Goal: Task Accomplishment & Management: Complete application form

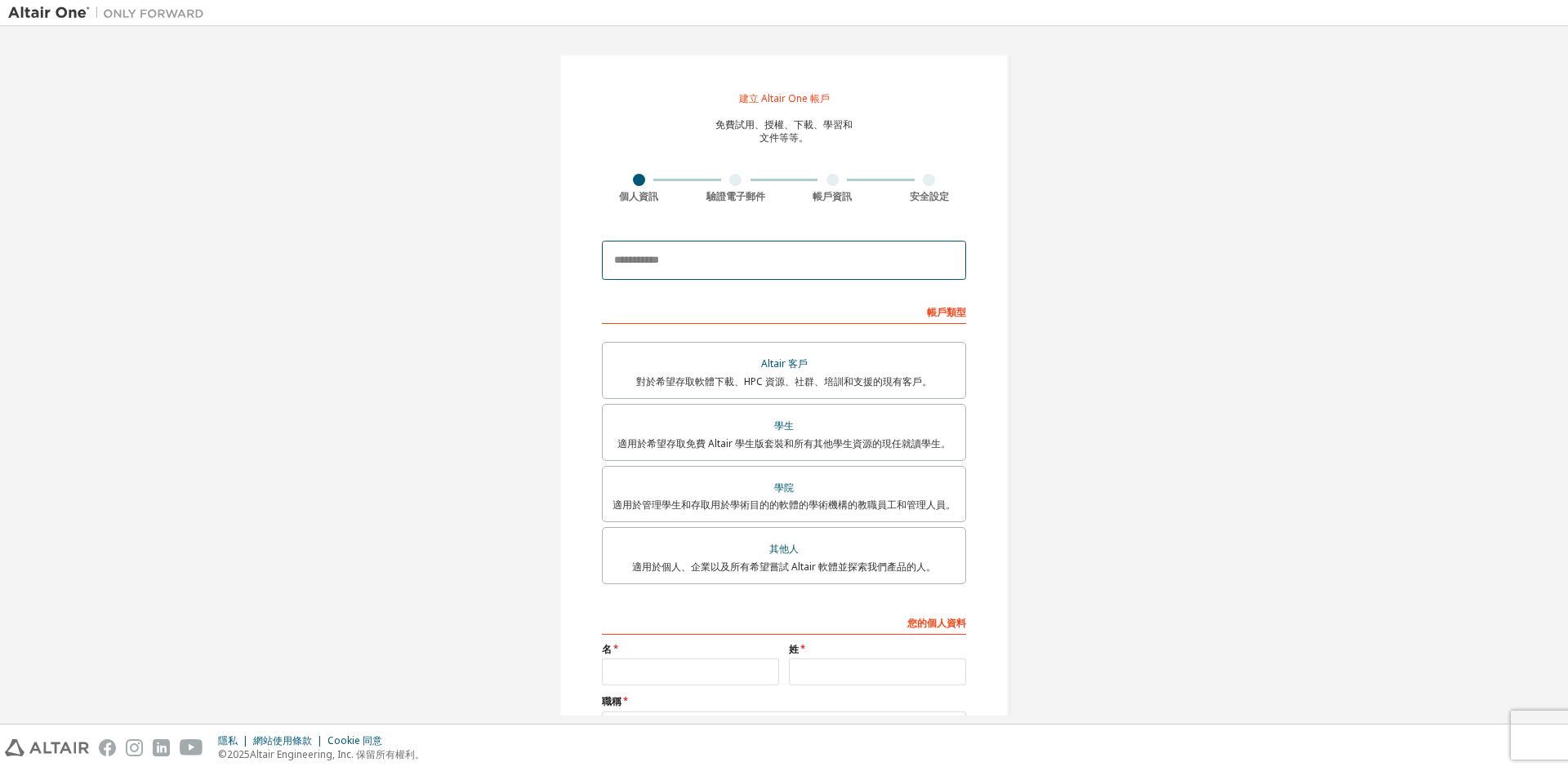
click at [781, 260] on input "email" at bounding box center [784, 261] width 364 height 39
type input "*"
type input "**********"
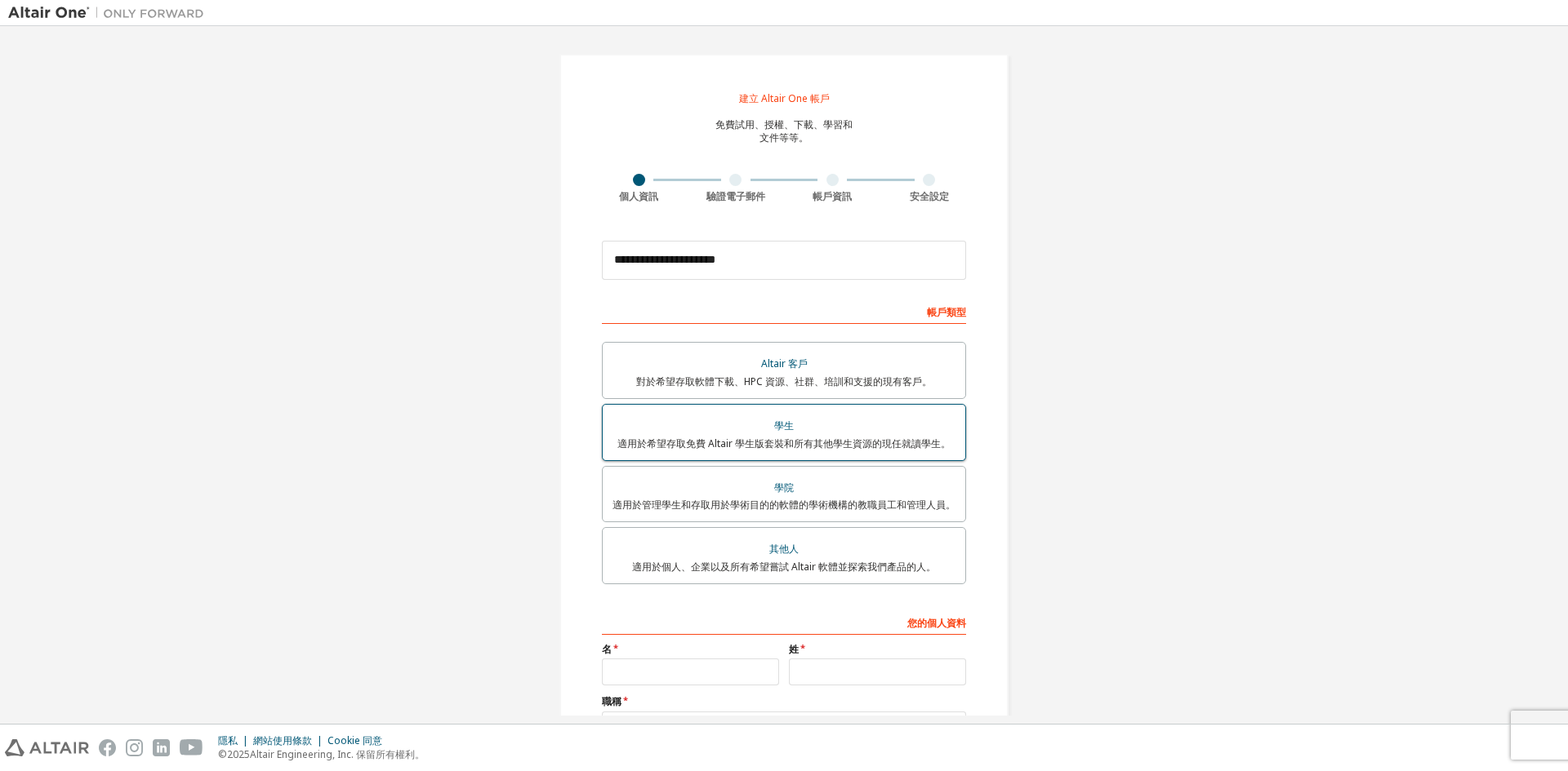
click at [800, 424] on div "學生" at bounding box center [784, 426] width 343 height 23
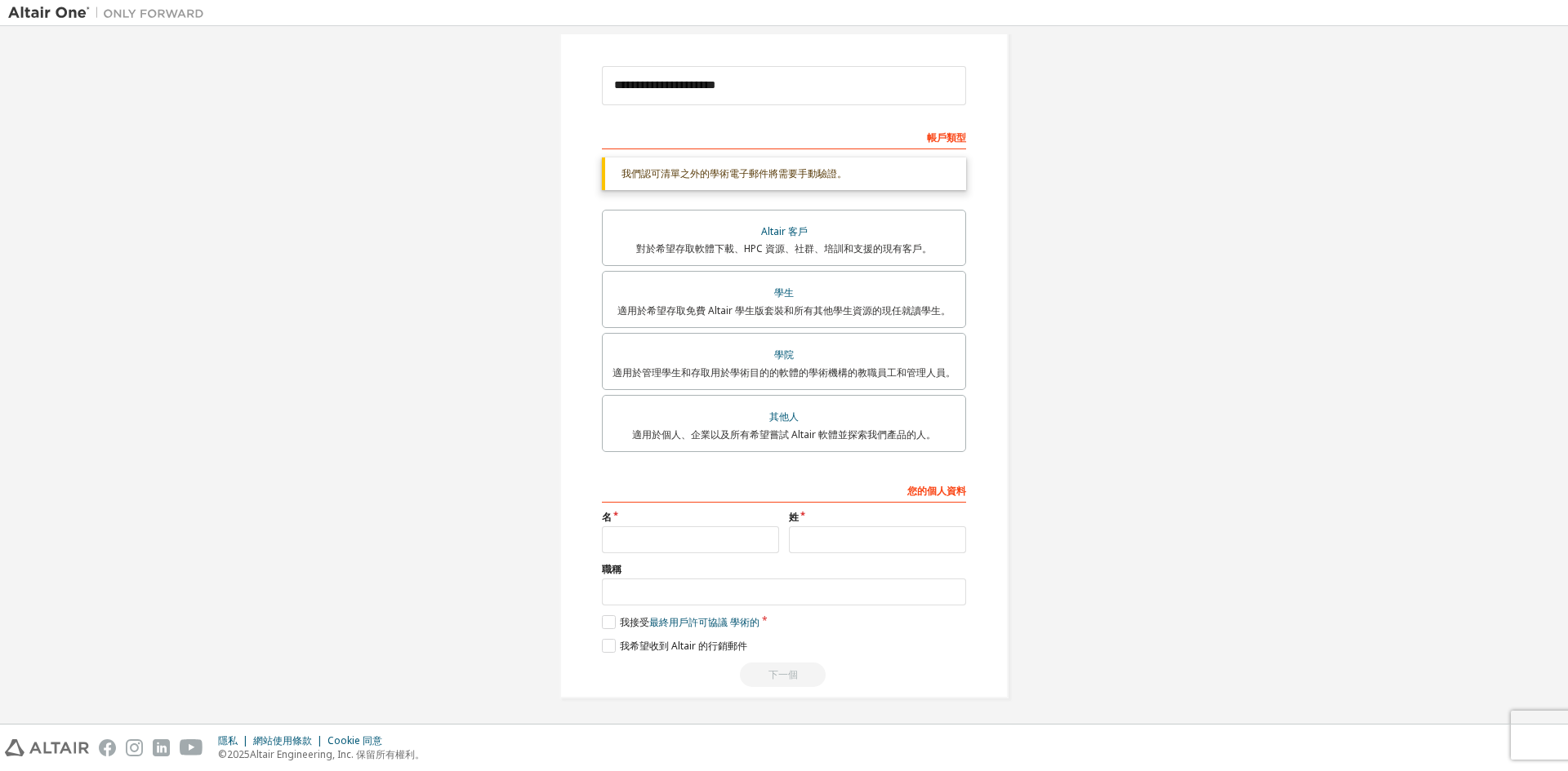
scroll to position [177, 0]
click at [846, 529] on input "text" at bounding box center [877, 537] width 177 height 27
type input "*"
click at [669, 557] on div "您的個人資料 名 姓 * 職稱 請提供州/省，以幫助我們更有效地向您提供銷售和支援資源。 我接受 最終用戶許可協議 學術的 我希望收到 Altair 的行銷郵…" at bounding box center [784, 580] width 364 height 212
click at [679, 545] on input "text" at bounding box center [690, 537] width 177 height 27
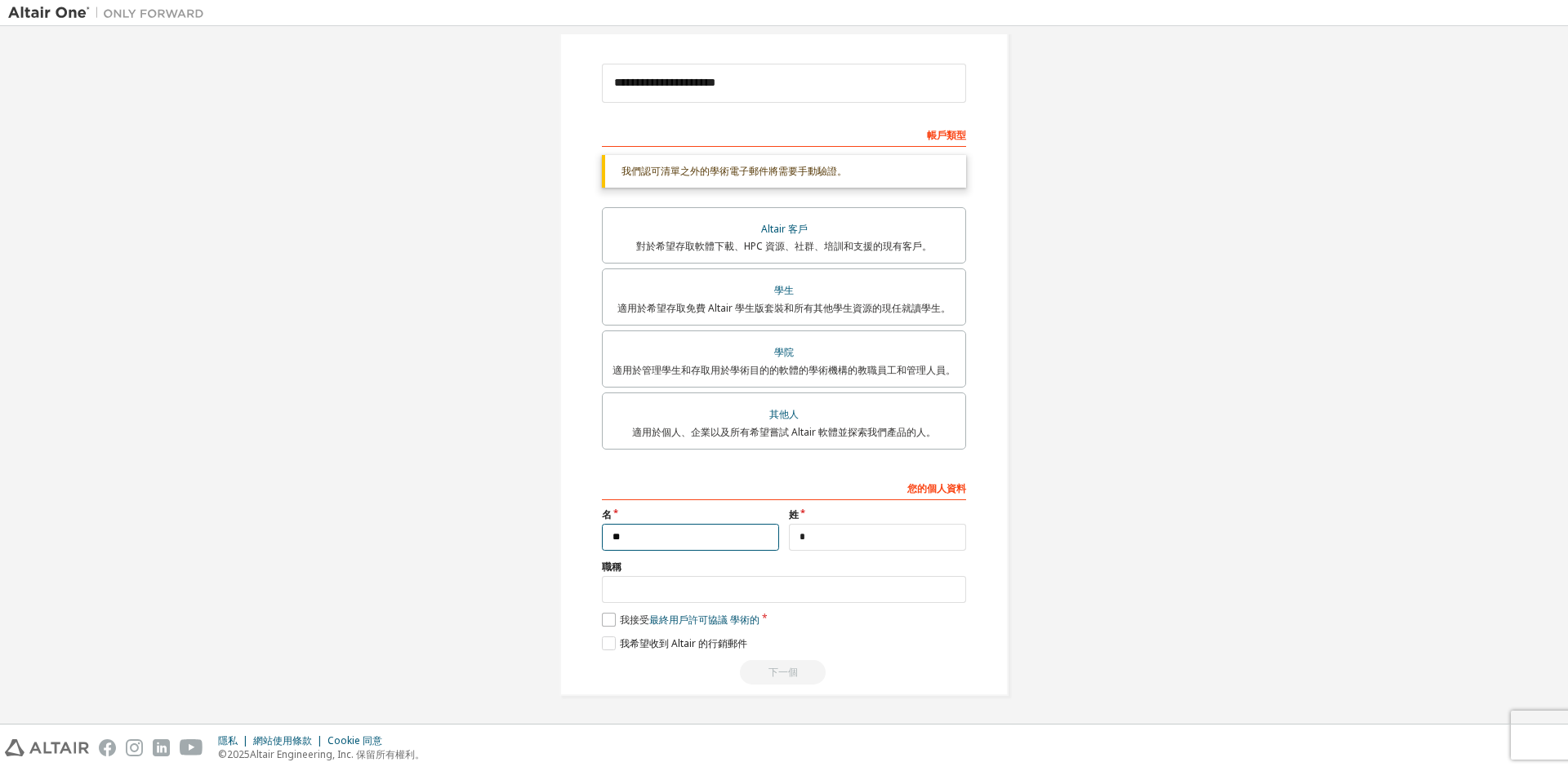
type input "**"
click at [612, 622] on label "我接受 最終用戶許可協議 學術的" at bounding box center [680, 620] width 158 height 14
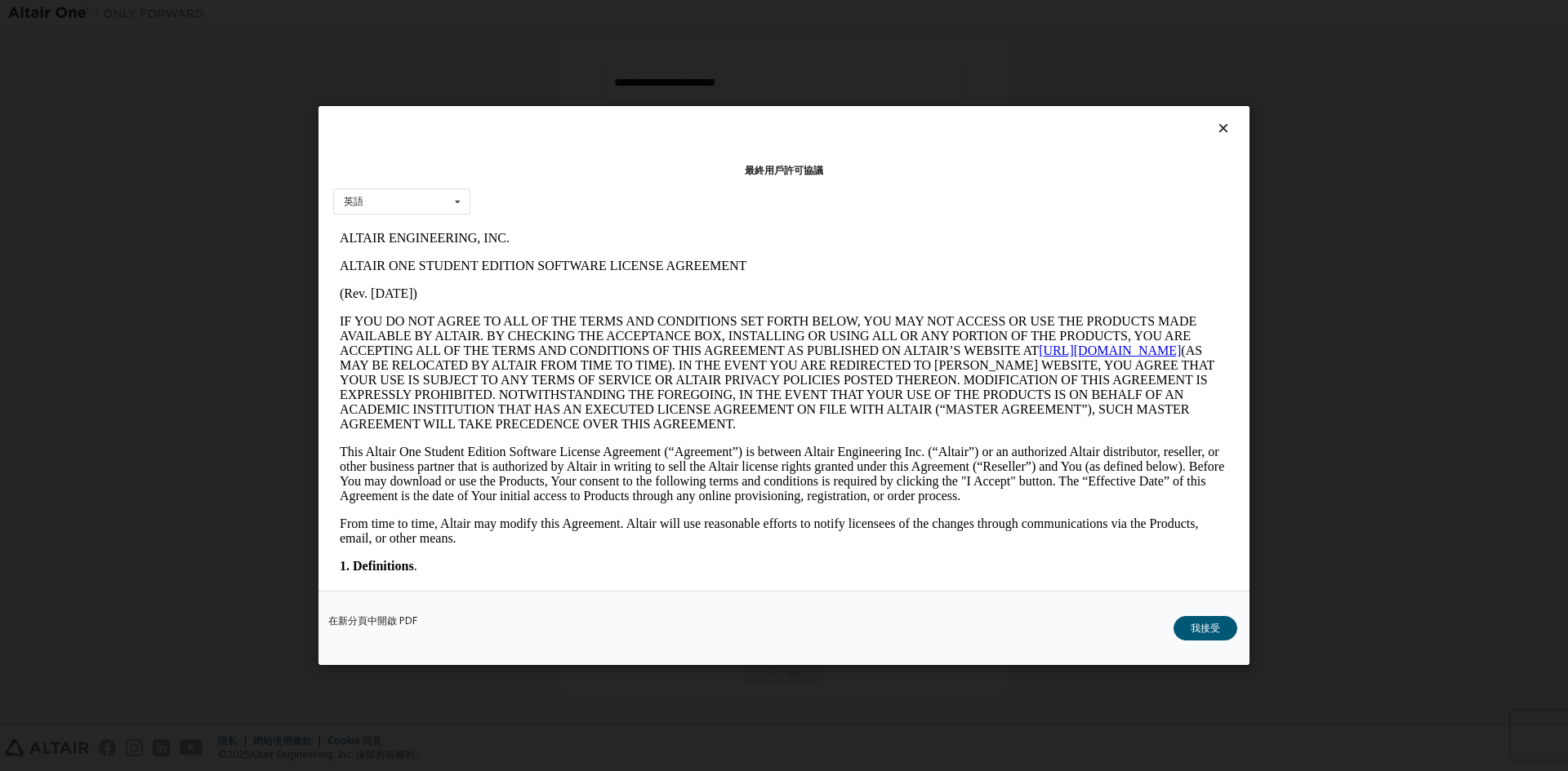
scroll to position [0, 0]
click at [459, 198] on icon at bounding box center [458, 201] width 20 height 25
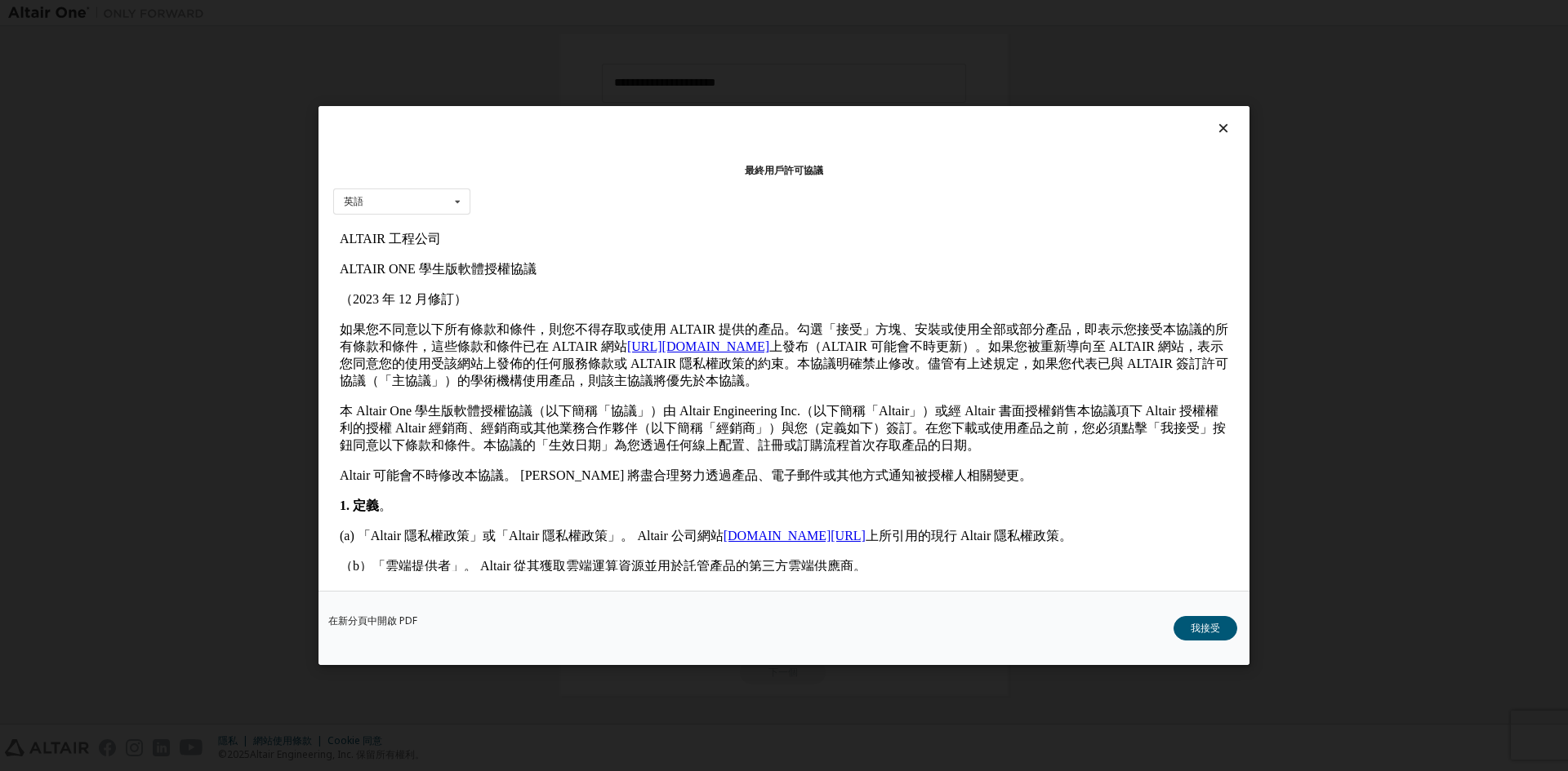
click at [854, 276] on p "ALTAIR ONE 學生版軟體授權協議" at bounding box center [784, 270] width 888 height 17
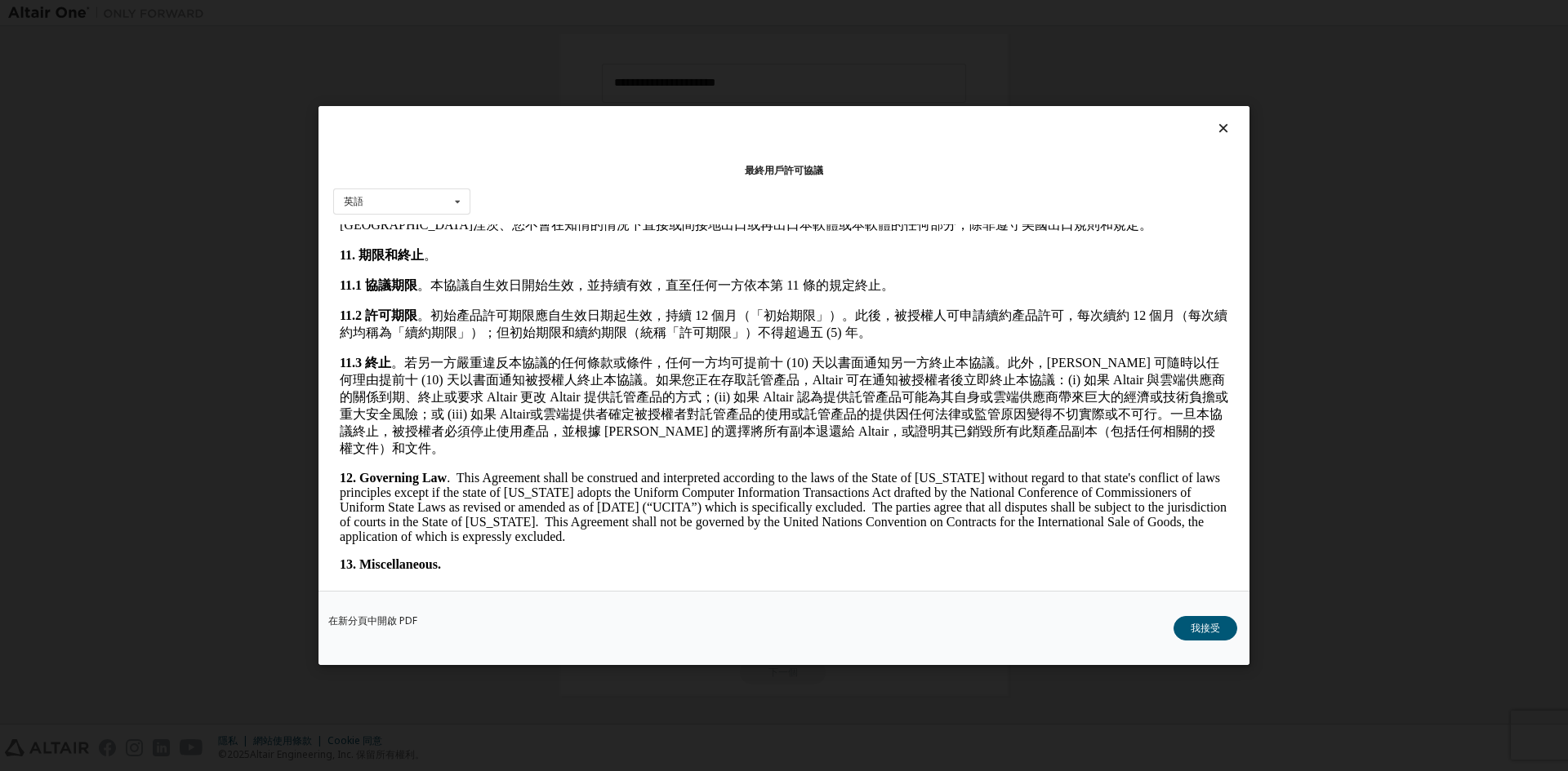
scroll to position [1633, 0]
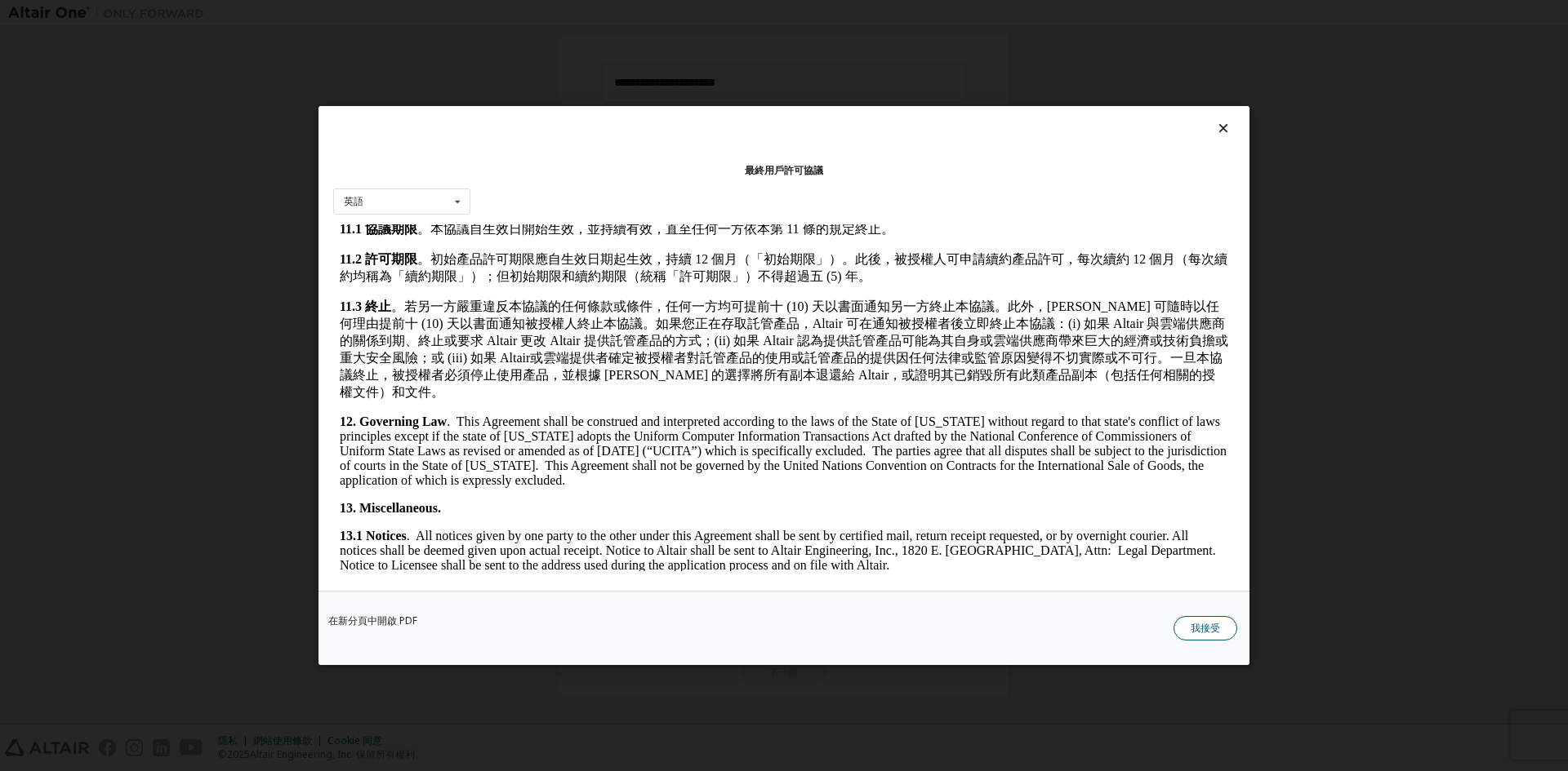
click at [1232, 622] on button "我接受" at bounding box center [1205, 628] width 64 height 24
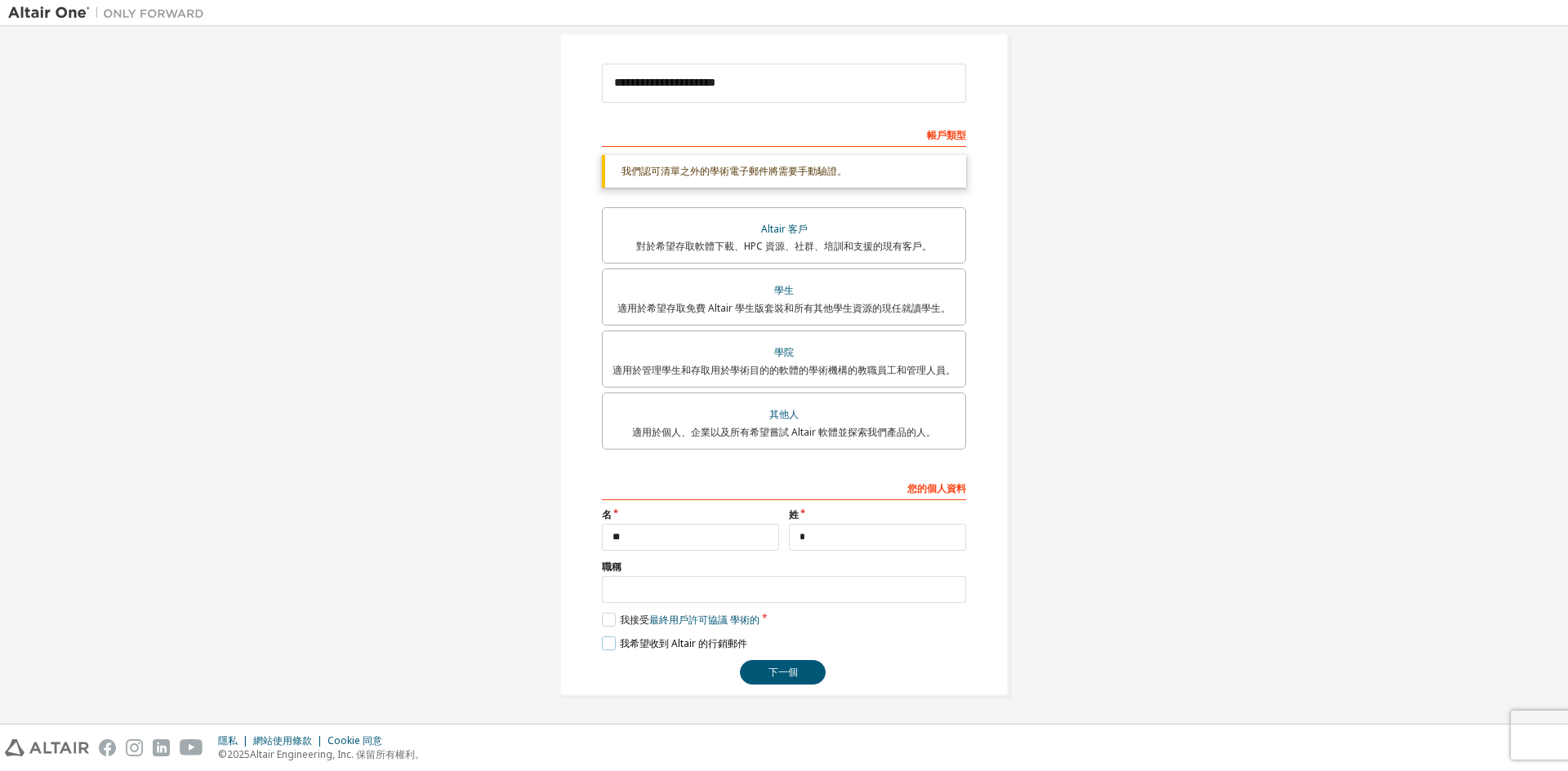
click at [631, 642] on font "我希望收到 Altair 的行銷郵件" at bounding box center [683, 643] width 127 height 14
click at [711, 649] on font "我希望收到 Altair 的行銷郵件" at bounding box center [683, 643] width 127 height 14
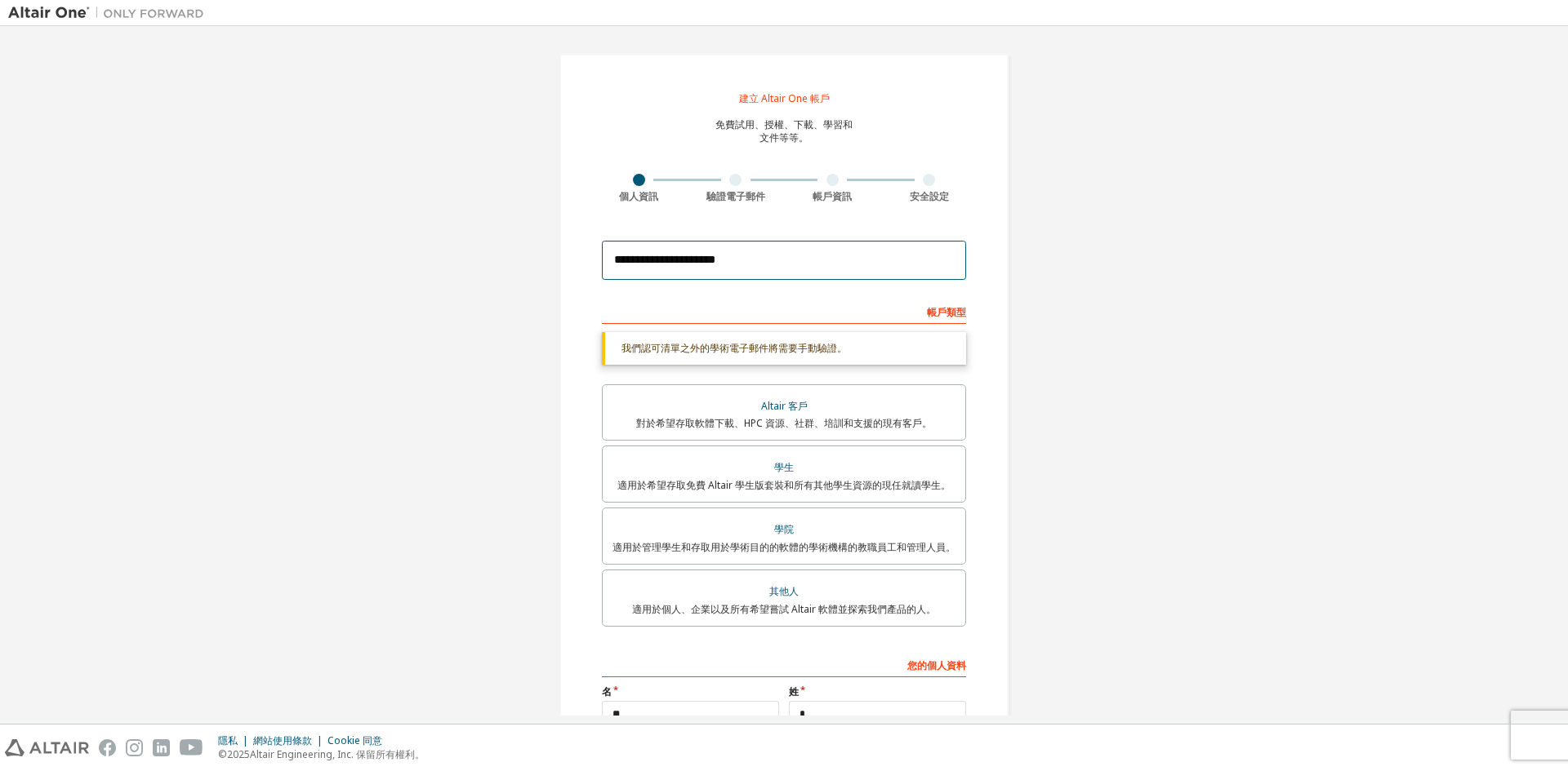
drag, startPoint x: 784, startPoint y: 263, endPoint x: 536, endPoint y: 270, distance: 248.1
click at [540, 270] on div "**********" at bounding box center [784, 464] width 488 height 859
click at [681, 259] on input "**********" at bounding box center [784, 261] width 364 height 39
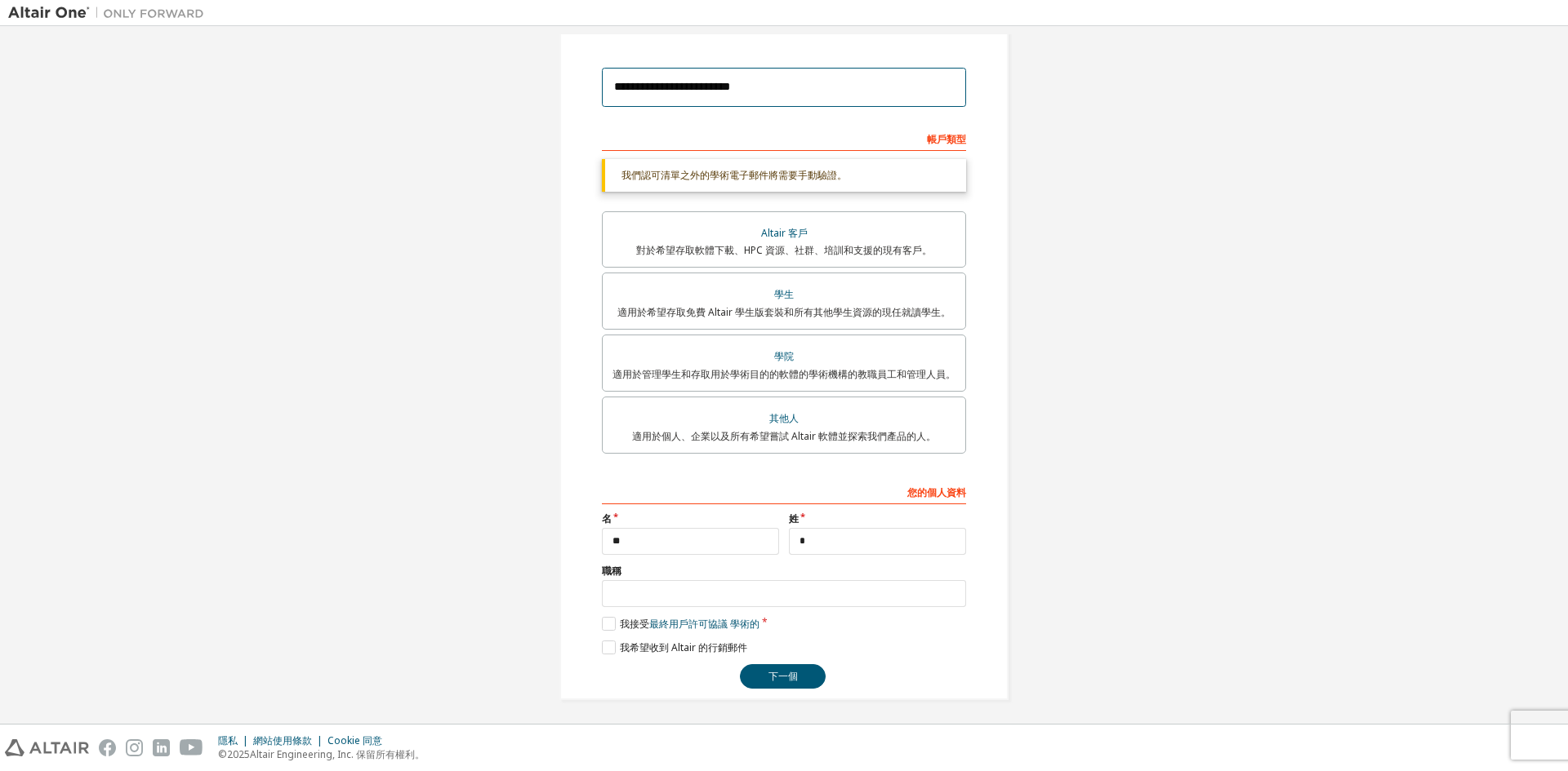
scroll to position [177, 0]
type input "**********"
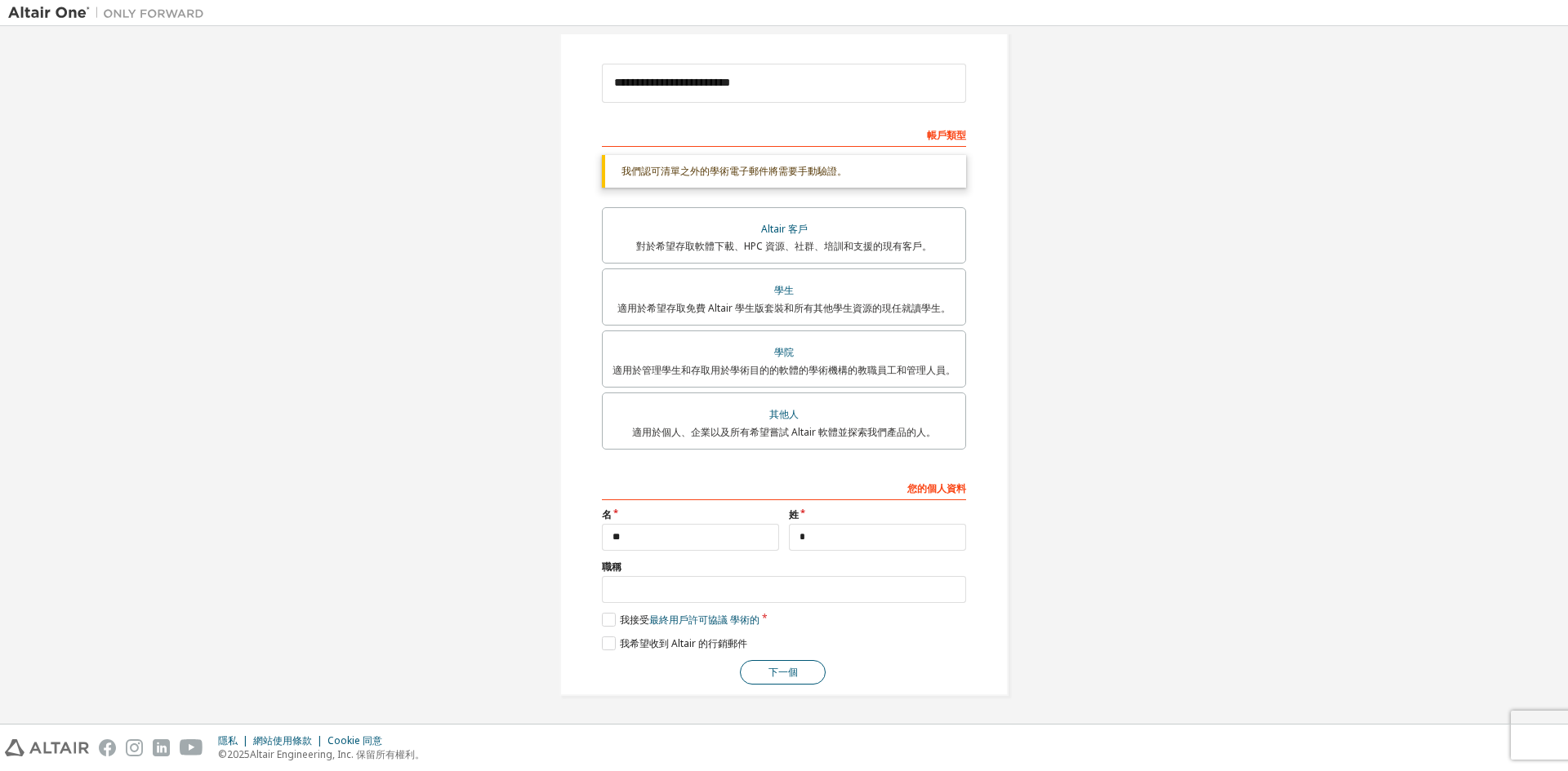
click at [790, 679] on font "下一個" at bounding box center [784, 672] width 30 height 14
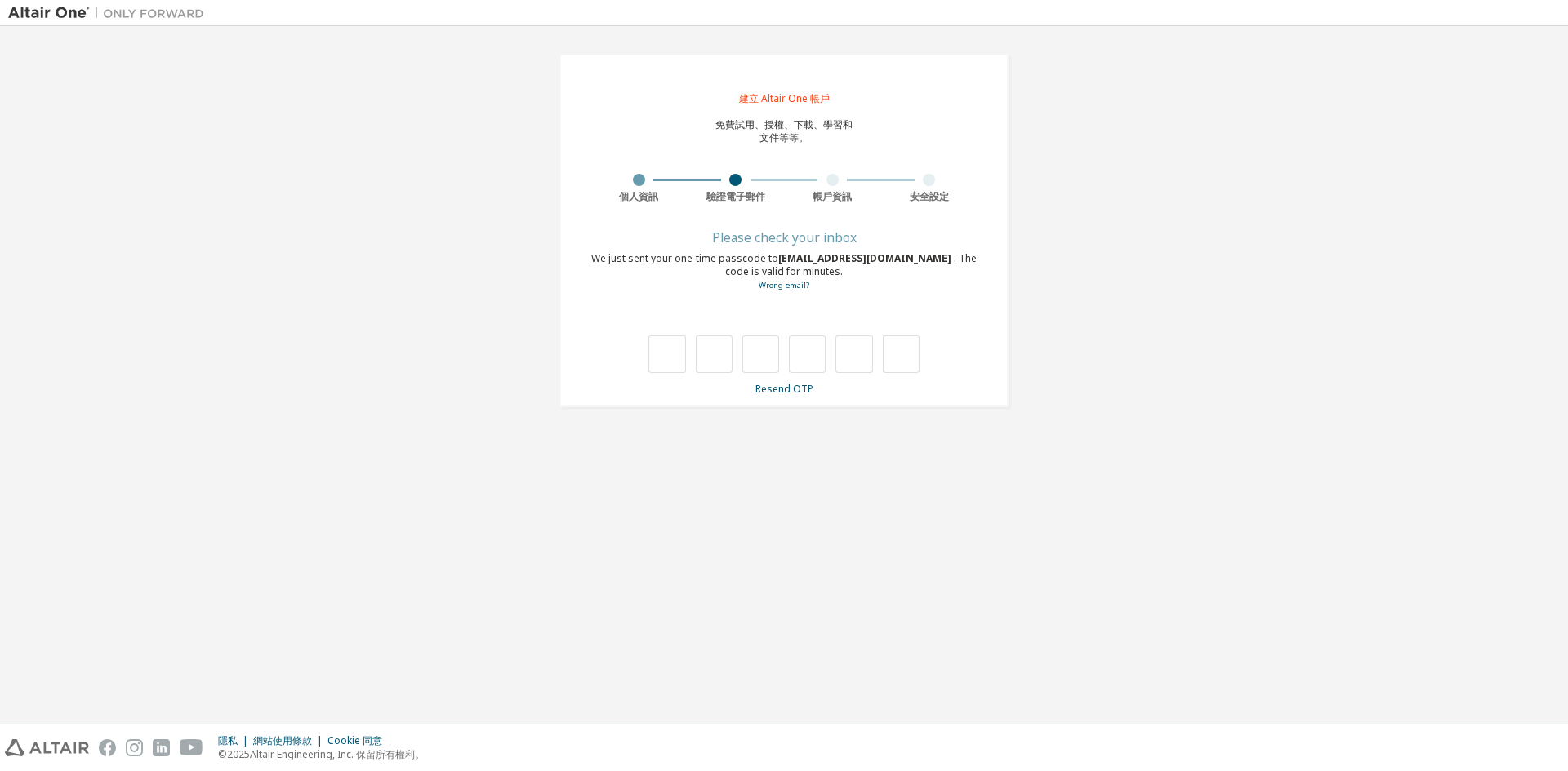
scroll to position [0, 0]
click at [784, 387] on font "重新發送一次性密碼" at bounding box center [784, 391] width 88 height 14
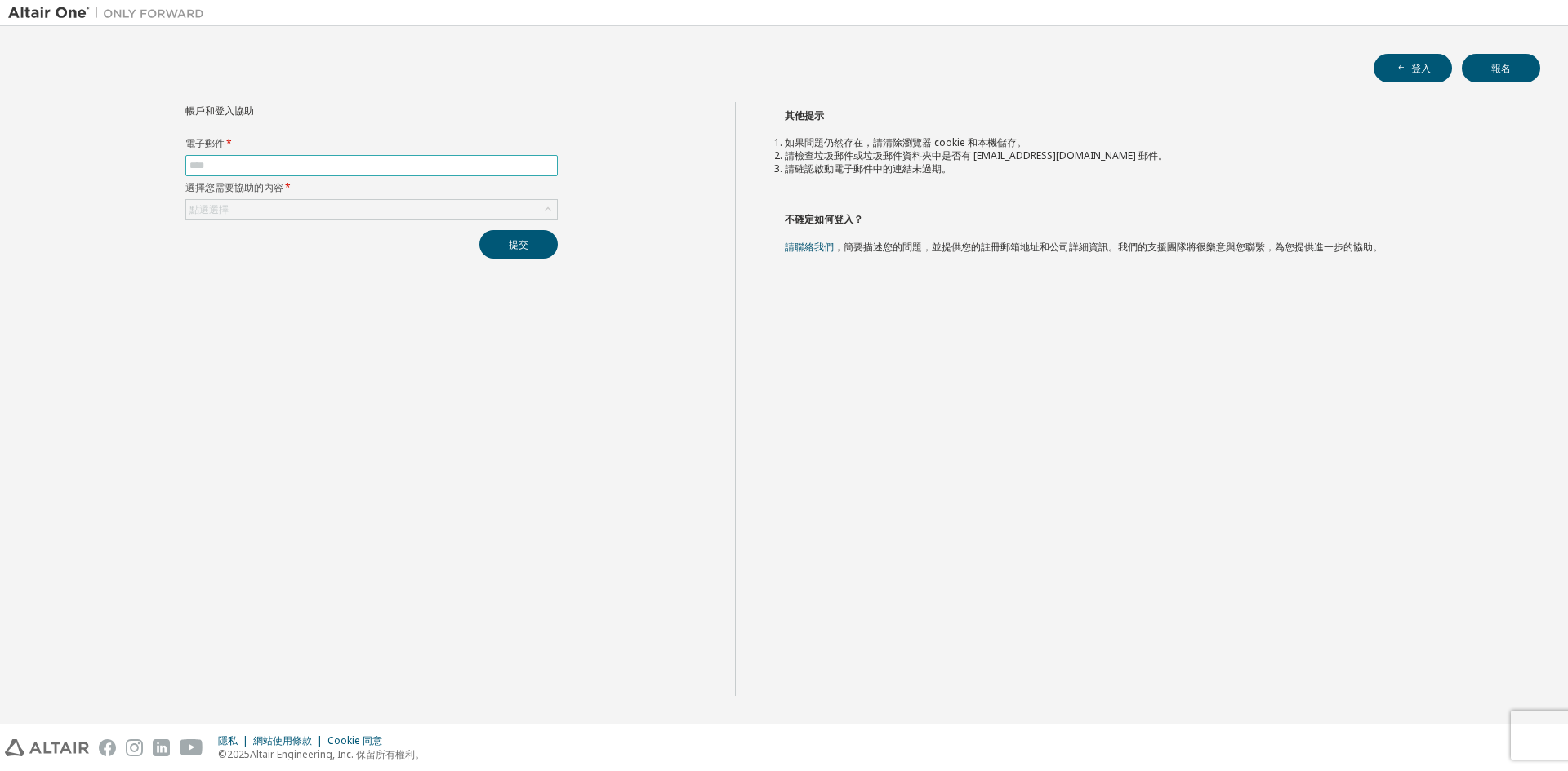
click at [253, 157] on span at bounding box center [371, 165] width 372 height 21
click at [240, 169] on input "text" at bounding box center [371, 166] width 364 height 13
type input "**********"
click at [283, 214] on div "點選選擇" at bounding box center [371, 210] width 370 height 19
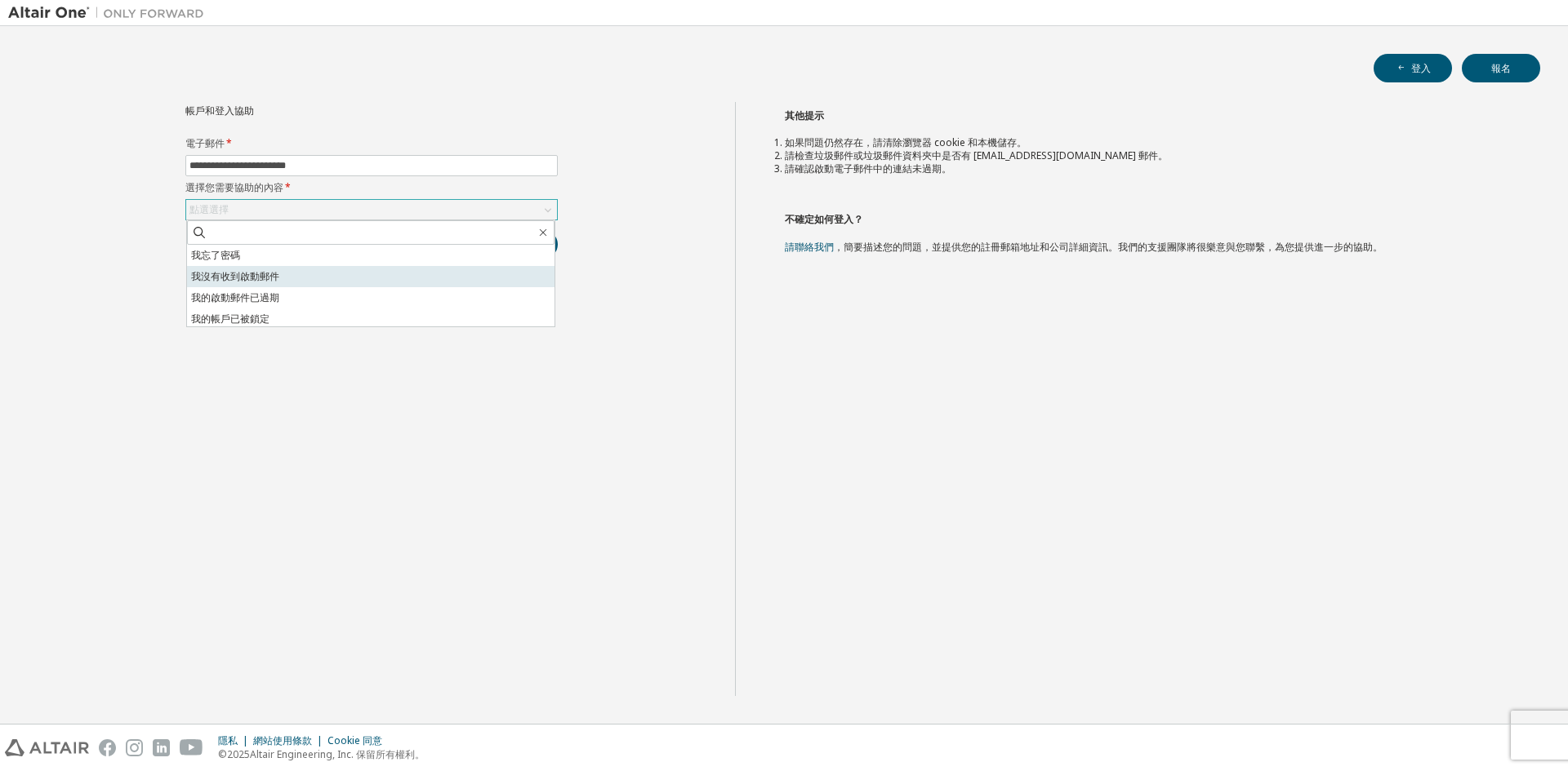
click at [228, 277] on font "我沒有收到啟動郵件" at bounding box center [235, 276] width 88 height 14
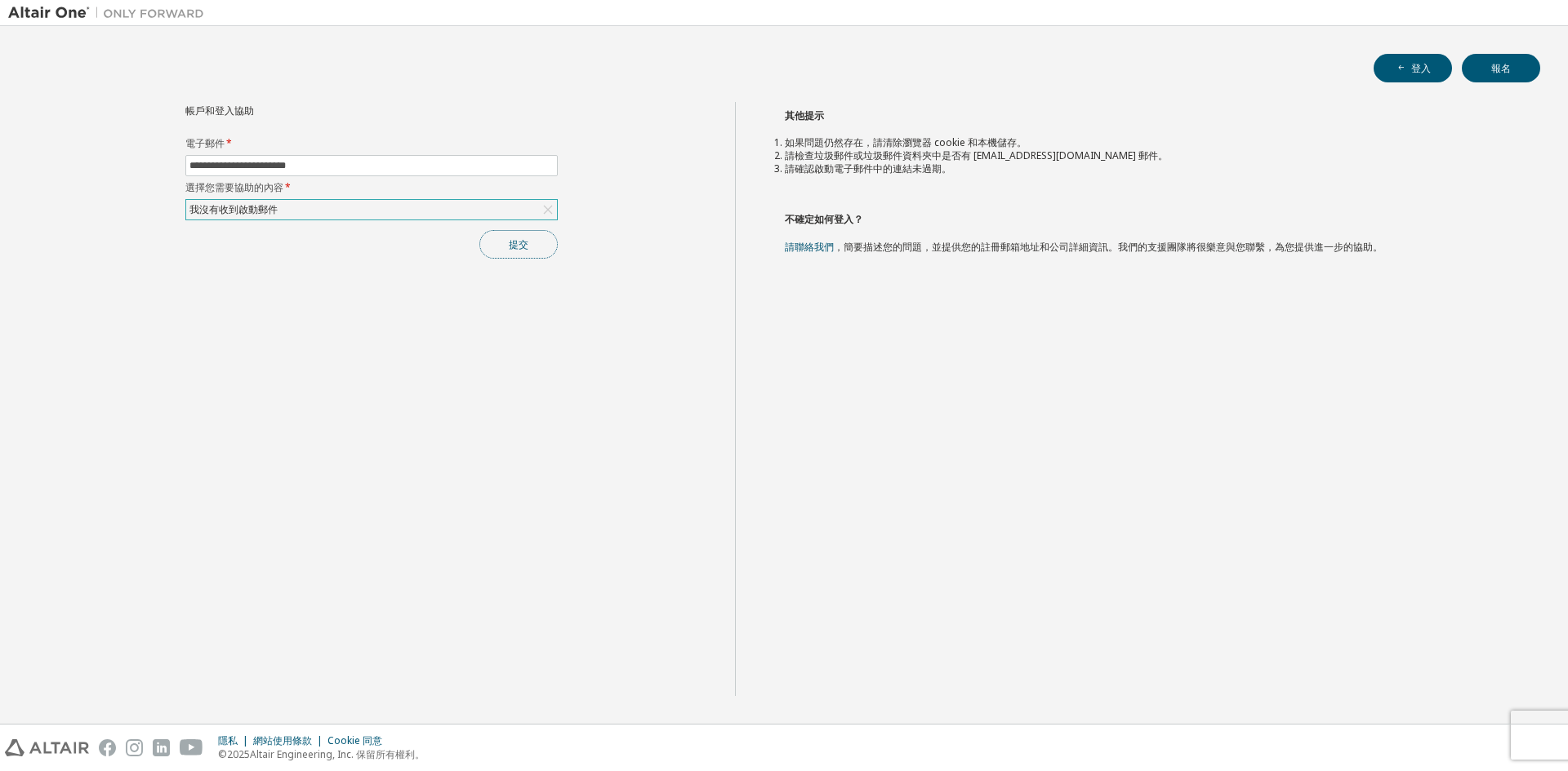
click at [514, 244] on font "提交" at bounding box center [518, 244] width 19 height 14
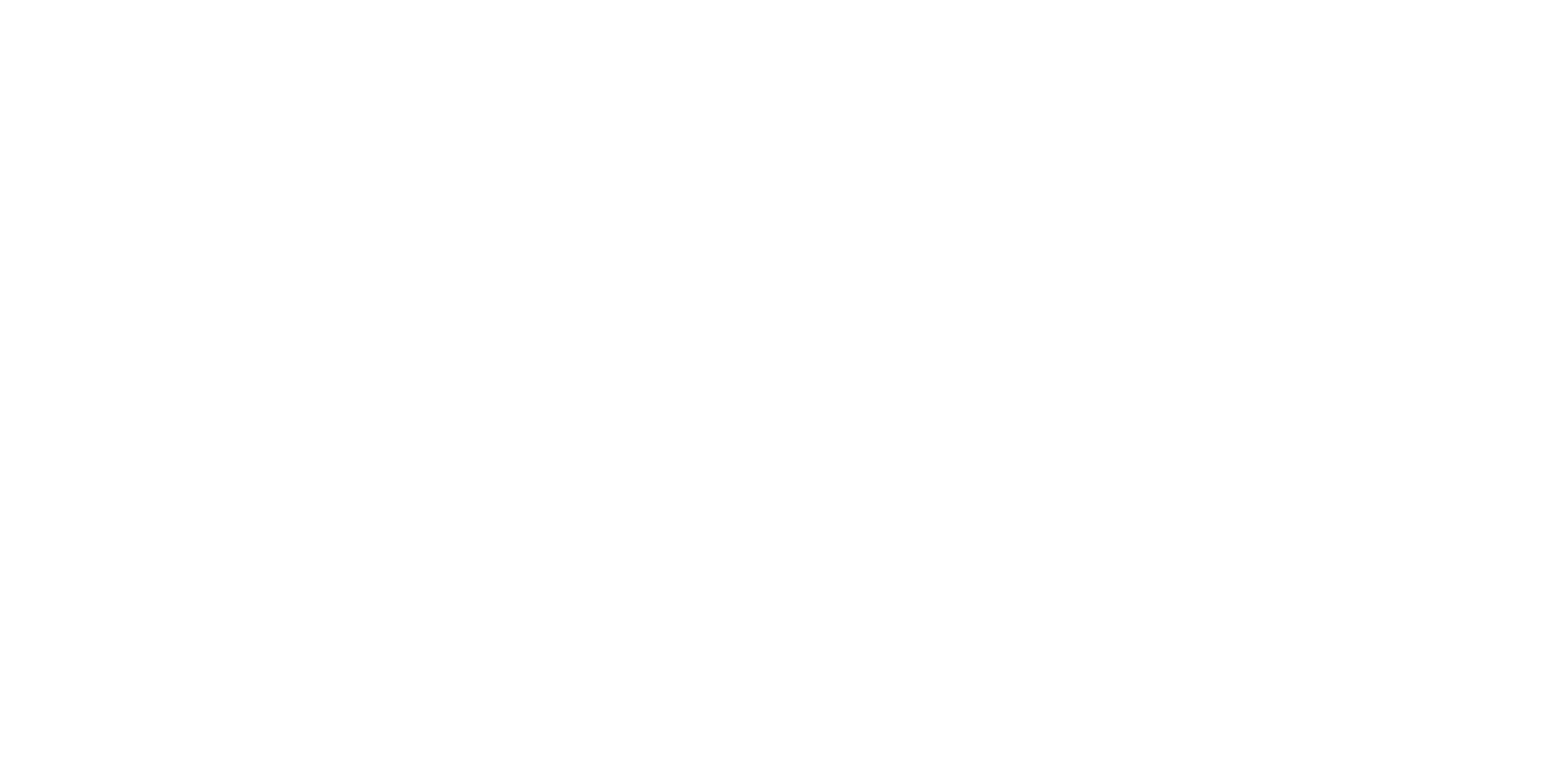
drag, startPoint x: 493, startPoint y: 268, endPoint x: 459, endPoint y: 295, distance: 43.4
